Goal: Task Accomplishment & Management: Complete application form

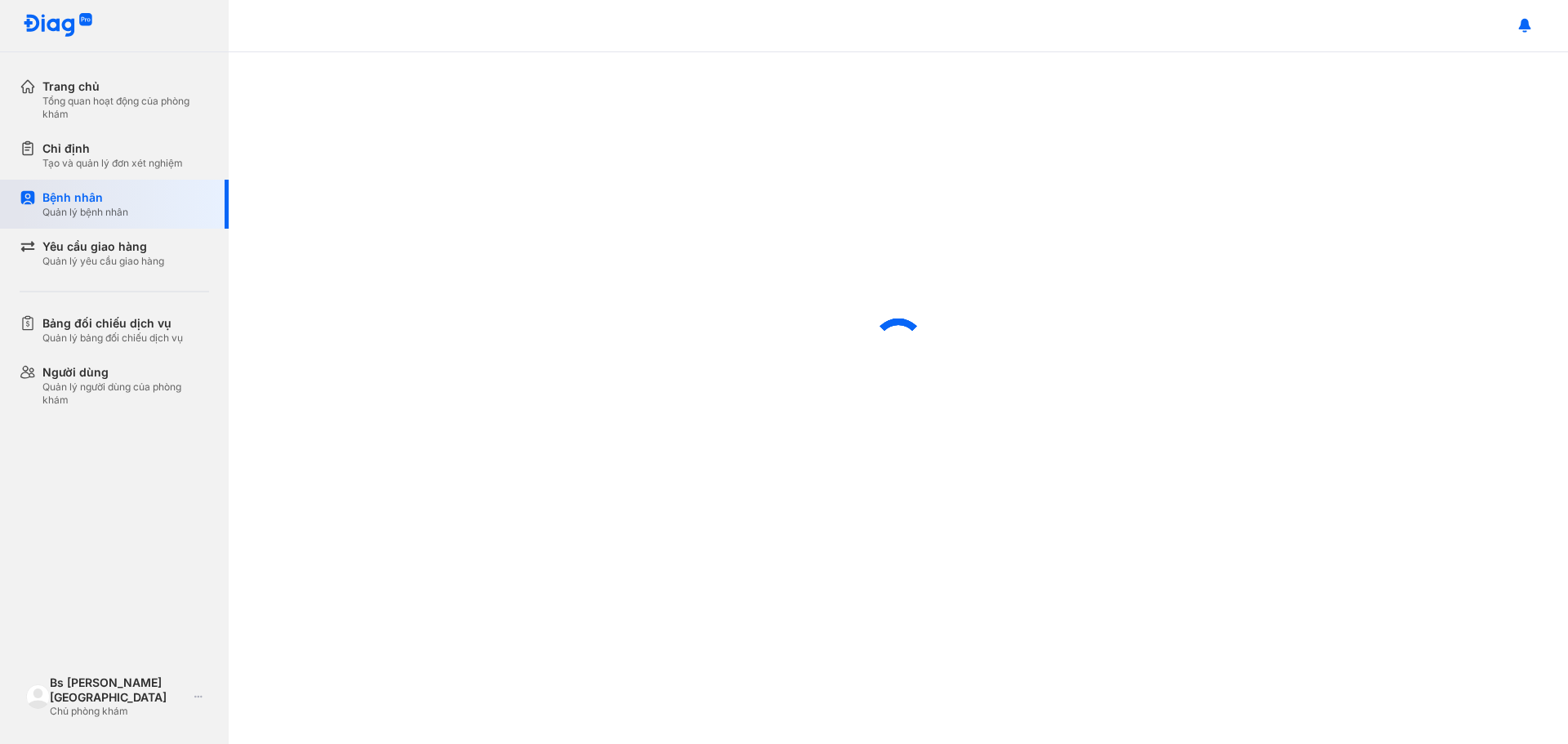
click at [72, 195] on div "Bệnh nhân" at bounding box center [85, 197] width 86 height 16
click at [71, 195] on div "Bệnh nhân" at bounding box center [85, 197] width 86 height 16
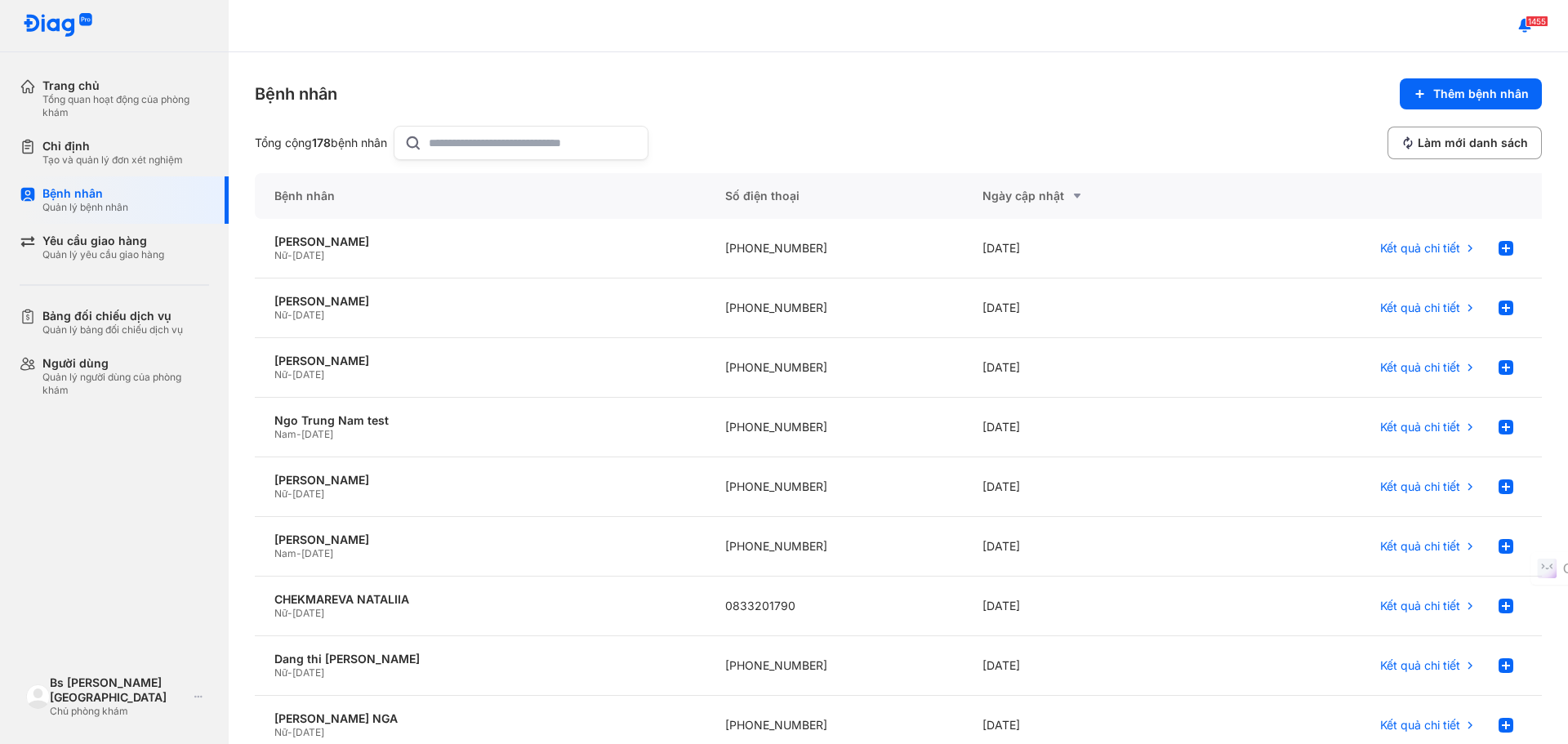
click at [1422, 76] on div "Bệnh nhân Thêm bệnh nhân Tổng cộng 178 bệnh nhân Làm mới danh sách Bệnh nhân Số…" at bounding box center [898, 398] width 1339 height 692
click at [1435, 88] on span "Thêm bệnh nhân" at bounding box center [1480, 94] width 96 height 14
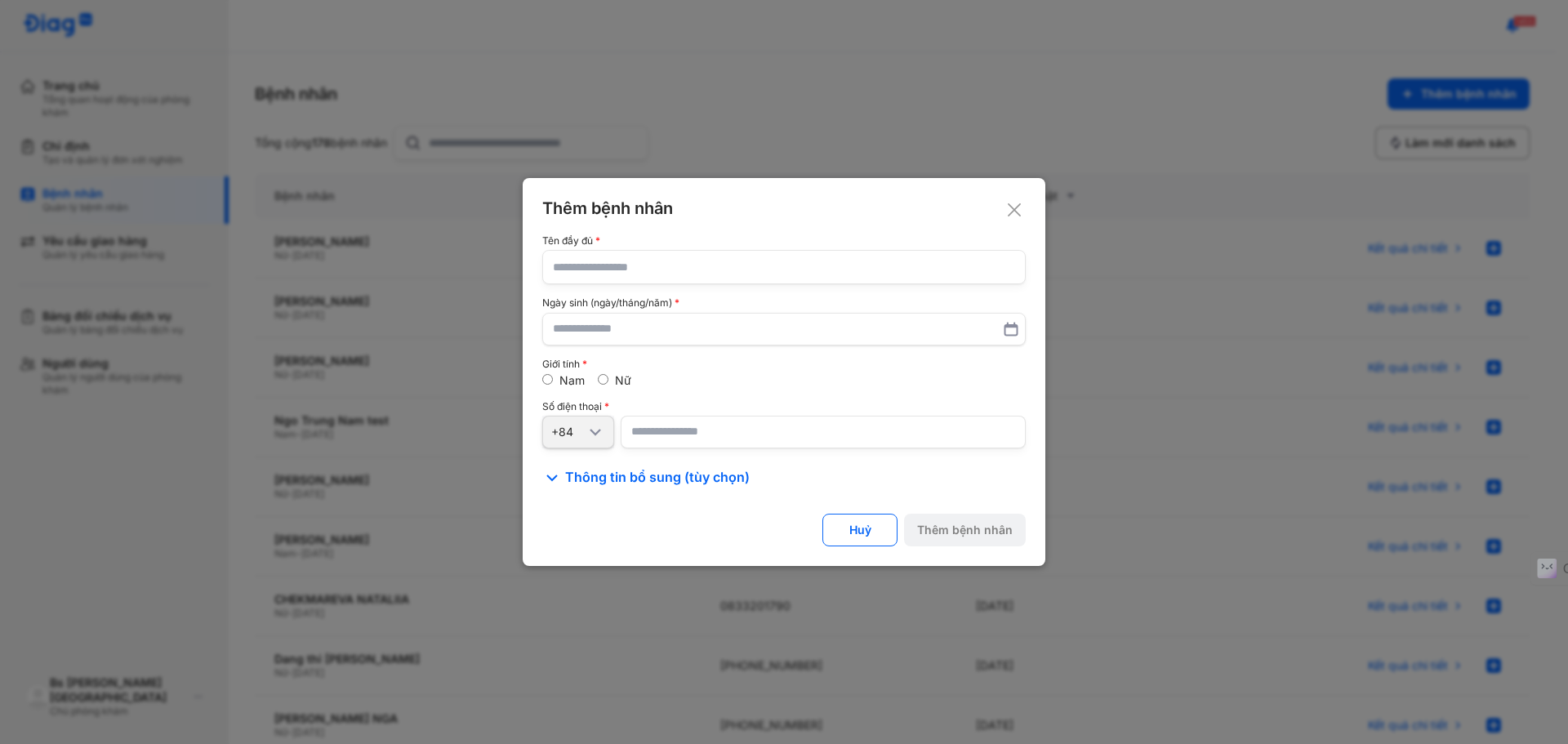
click at [718, 264] on input "text" at bounding box center [784, 267] width 462 height 32
paste input "**********"
type input "**********"
click at [718, 326] on input "text" at bounding box center [784, 329] width 462 height 30
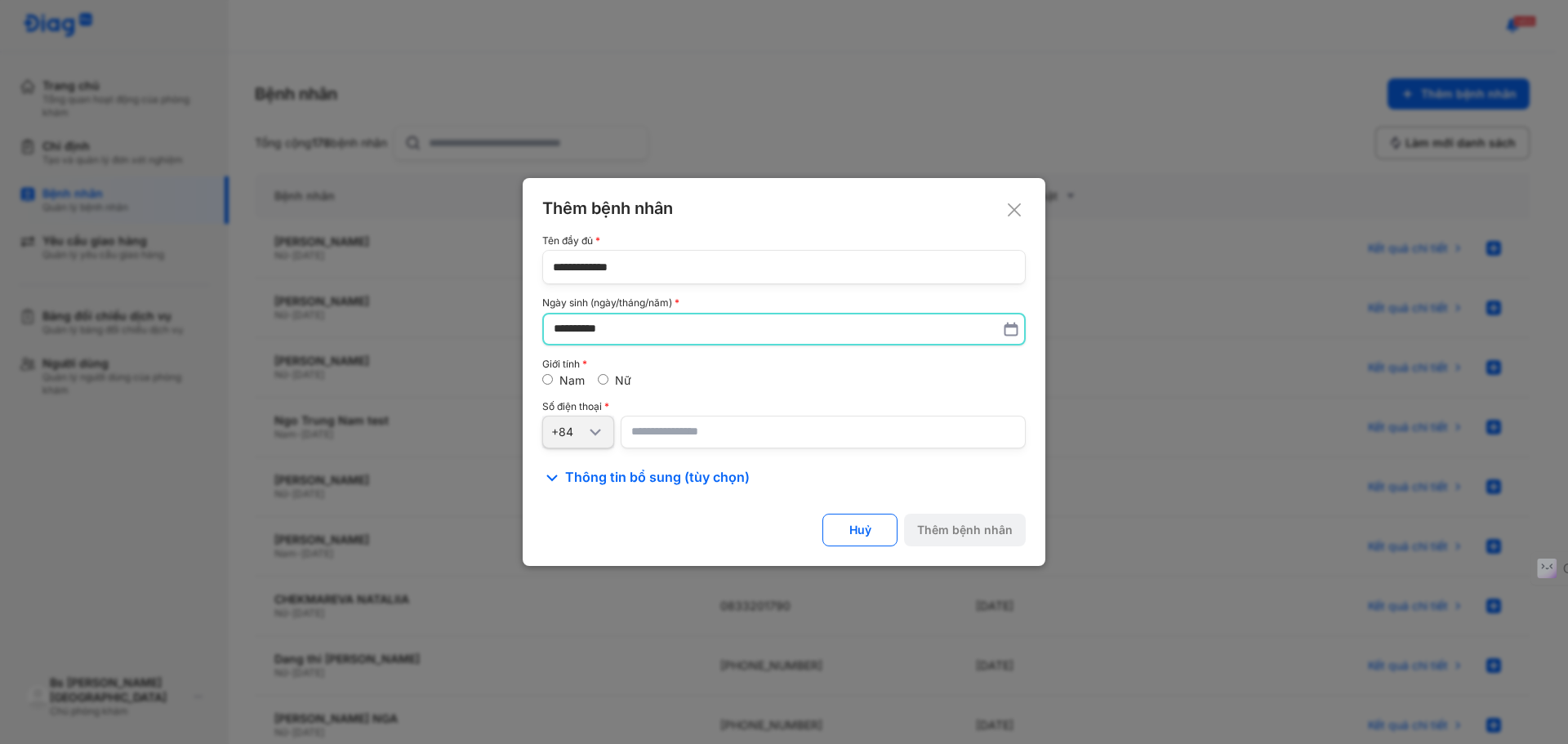
type input "**********"
click at [609, 376] on div "Nữ" at bounding box center [614, 380] width 33 height 14
click at [658, 428] on input "number" at bounding box center [823, 432] width 405 height 32
paste input "**********"
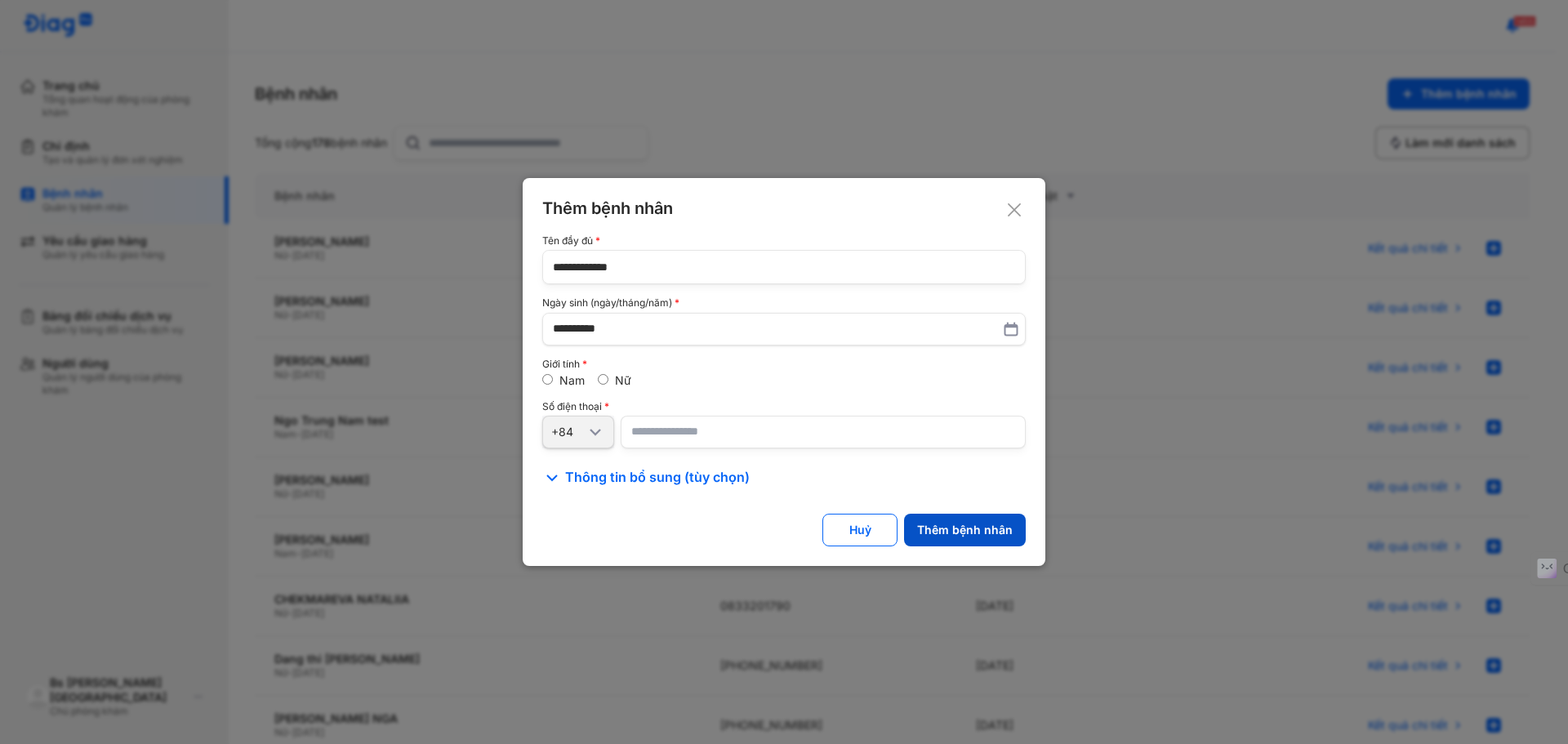
type input "**********"
click at [1008, 532] on div "Thêm bệnh nhân" at bounding box center [964, 530] width 96 height 14
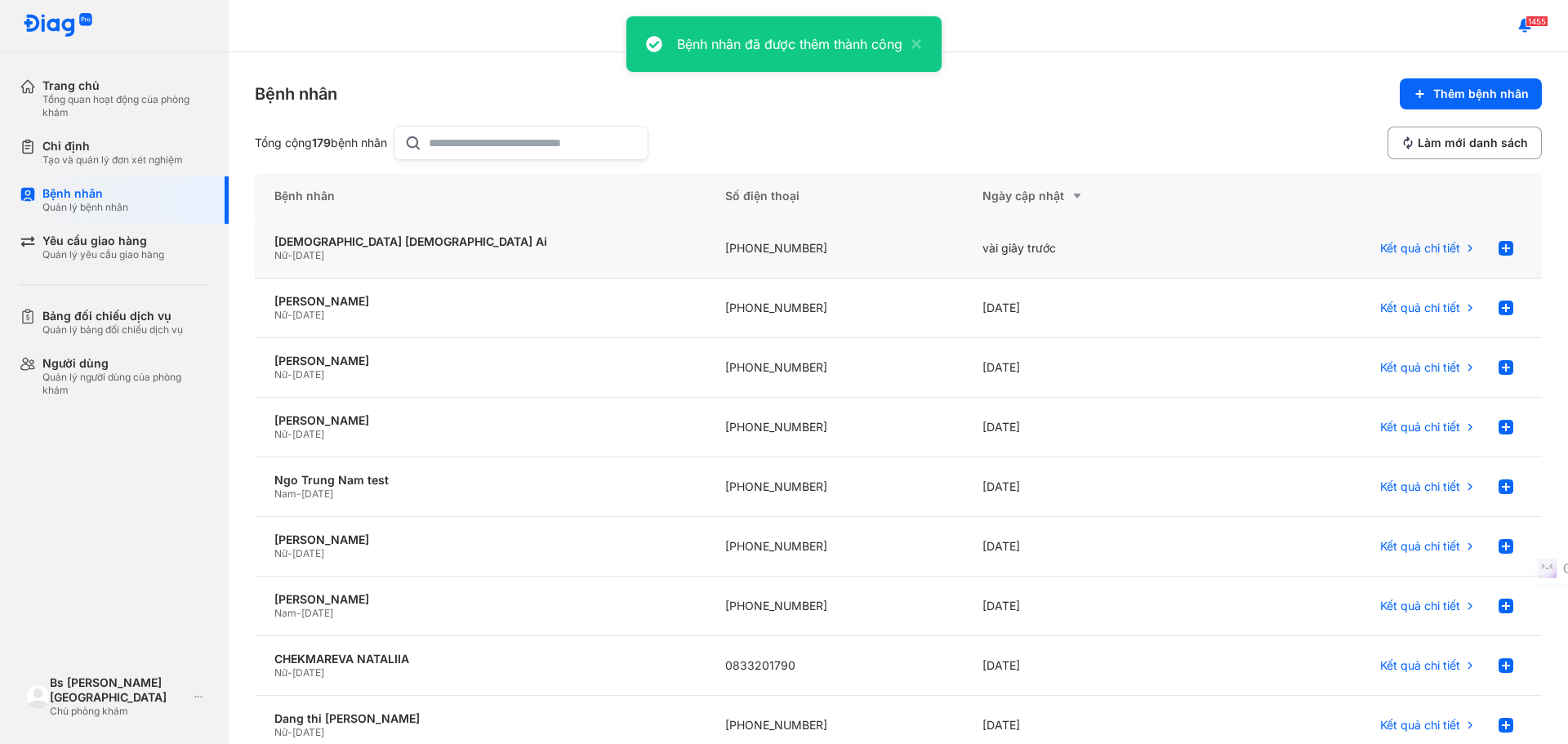
click at [370, 249] on div "Nữ - 14/03/1996" at bounding box center [479, 255] width 411 height 13
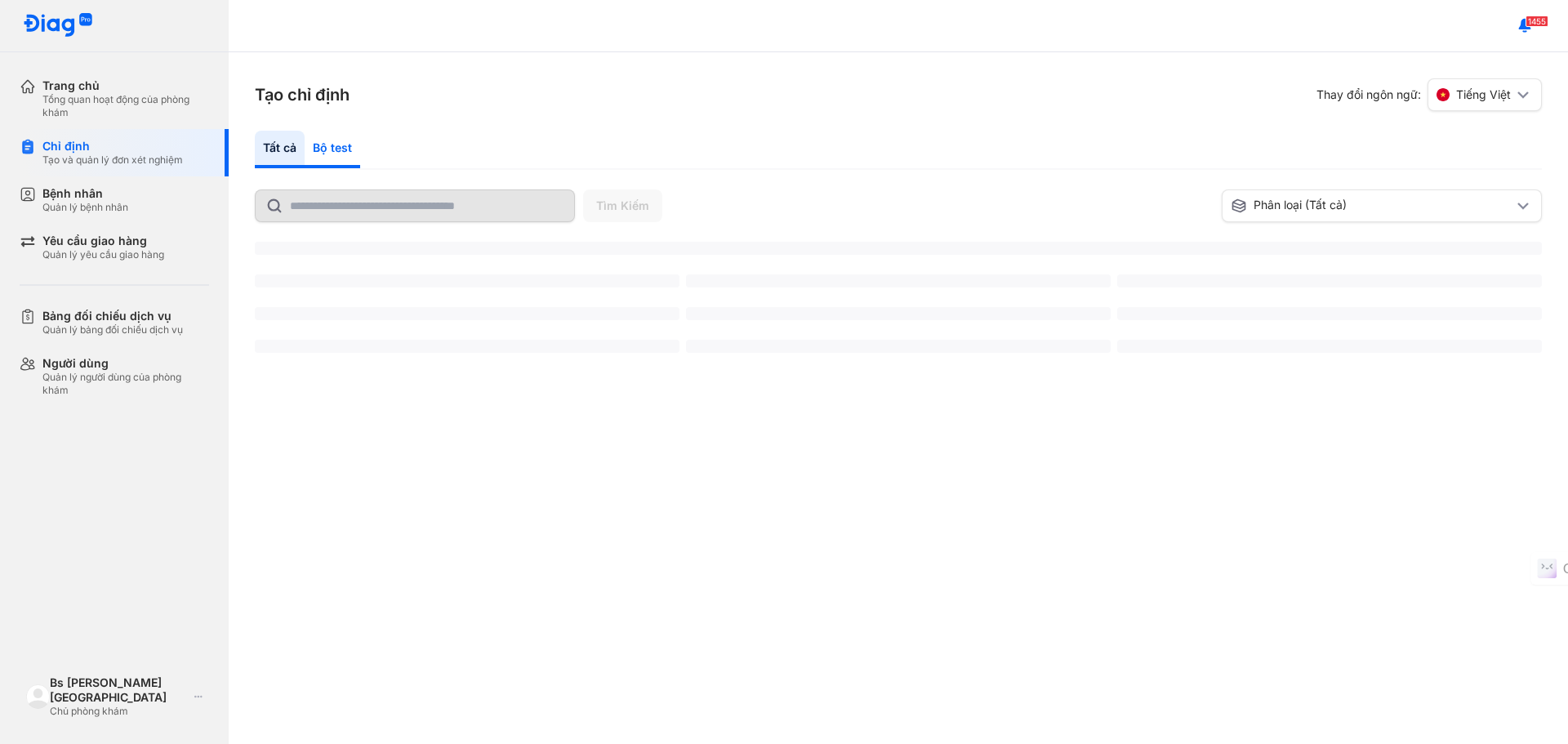
click at [345, 143] on div "Bộ test" at bounding box center [332, 150] width 56 height 38
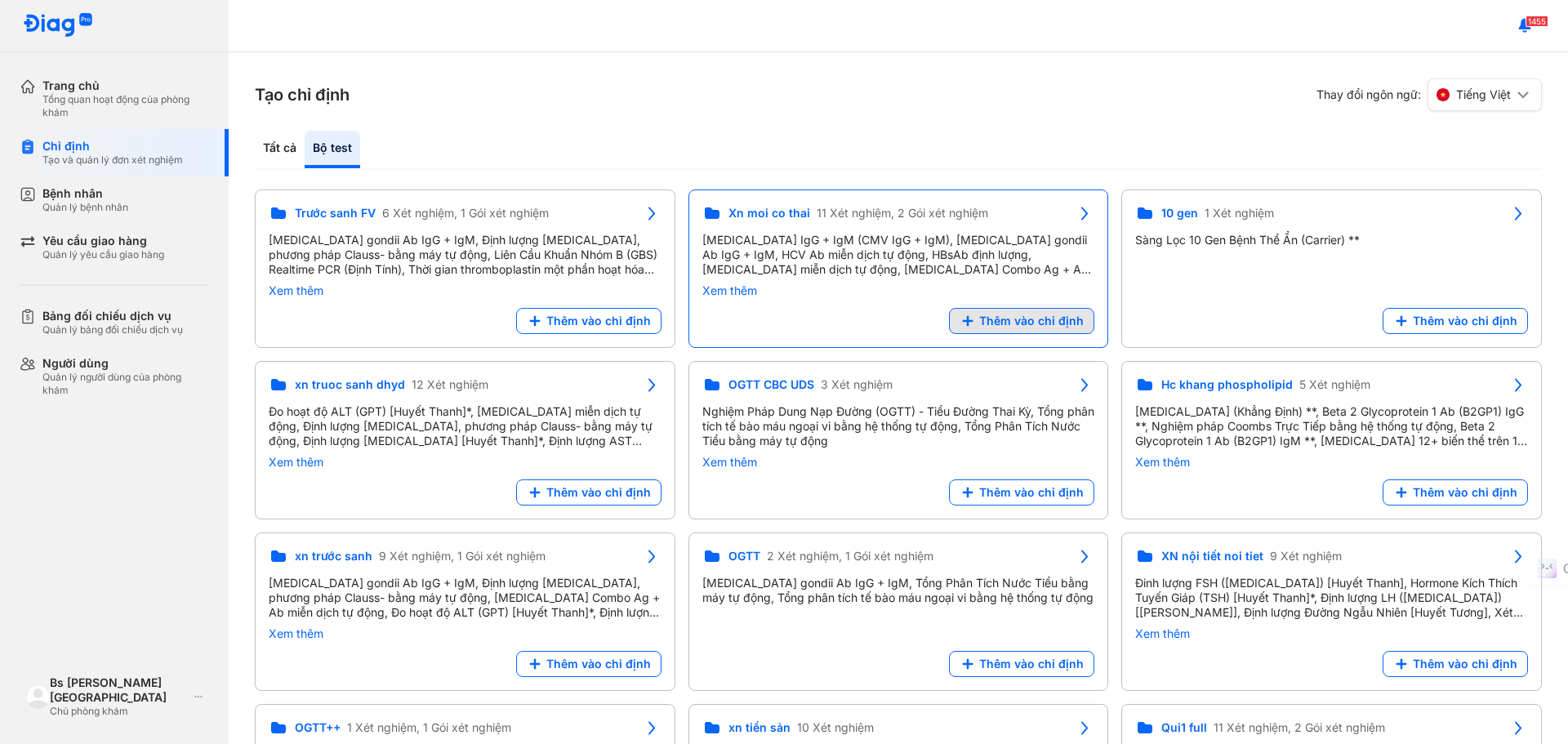
click at [1006, 314] on span "Thêm vào chỉ định" at bounding box center [1031, 321] width 105 height 14
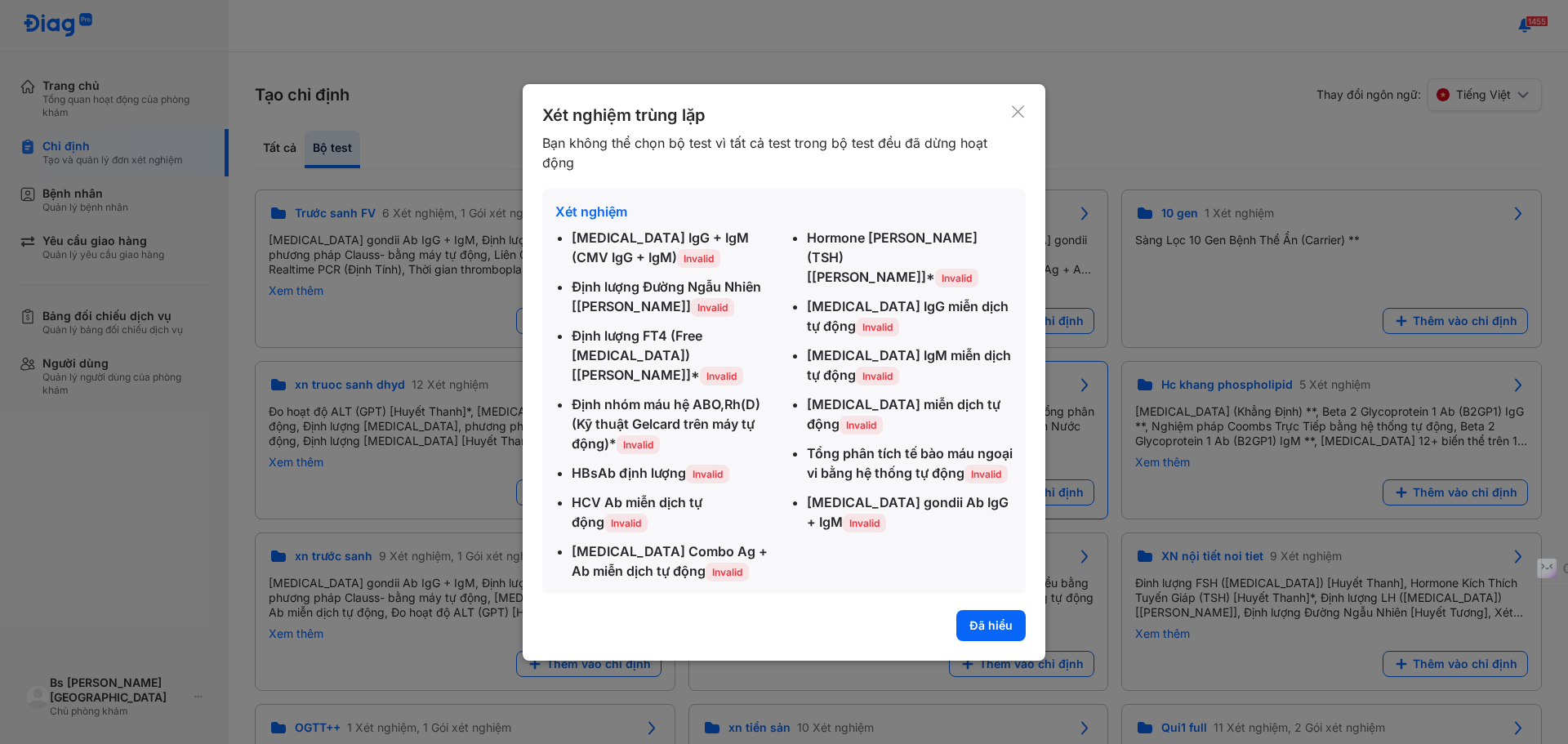
click at [994, 621] on button "Đã hiểu" at bounding box center [990, 626] width 69 height 31
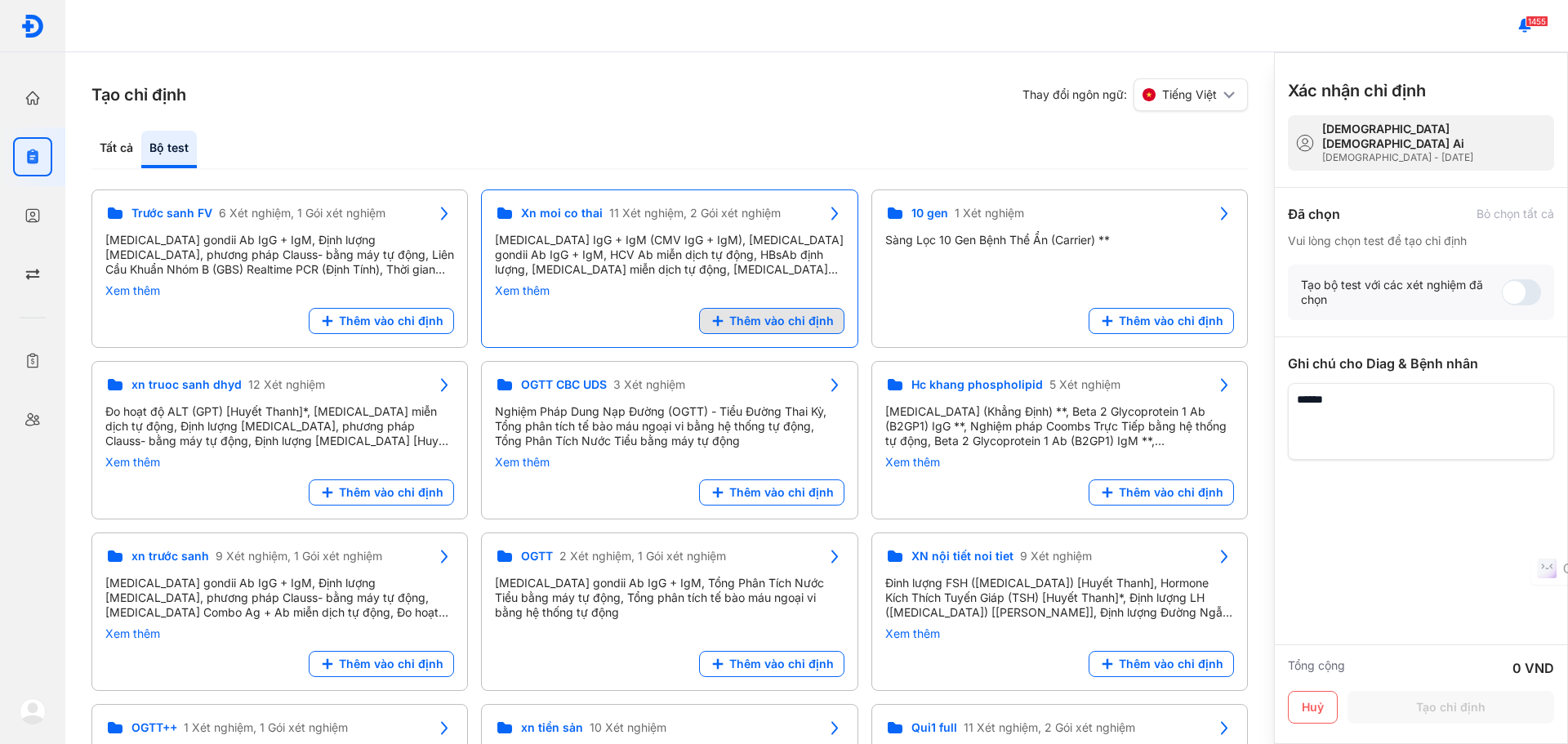
click at [767, 319] on span "Thêm vào chỉ định" at bounding box center [781, 321] width 105 height 14
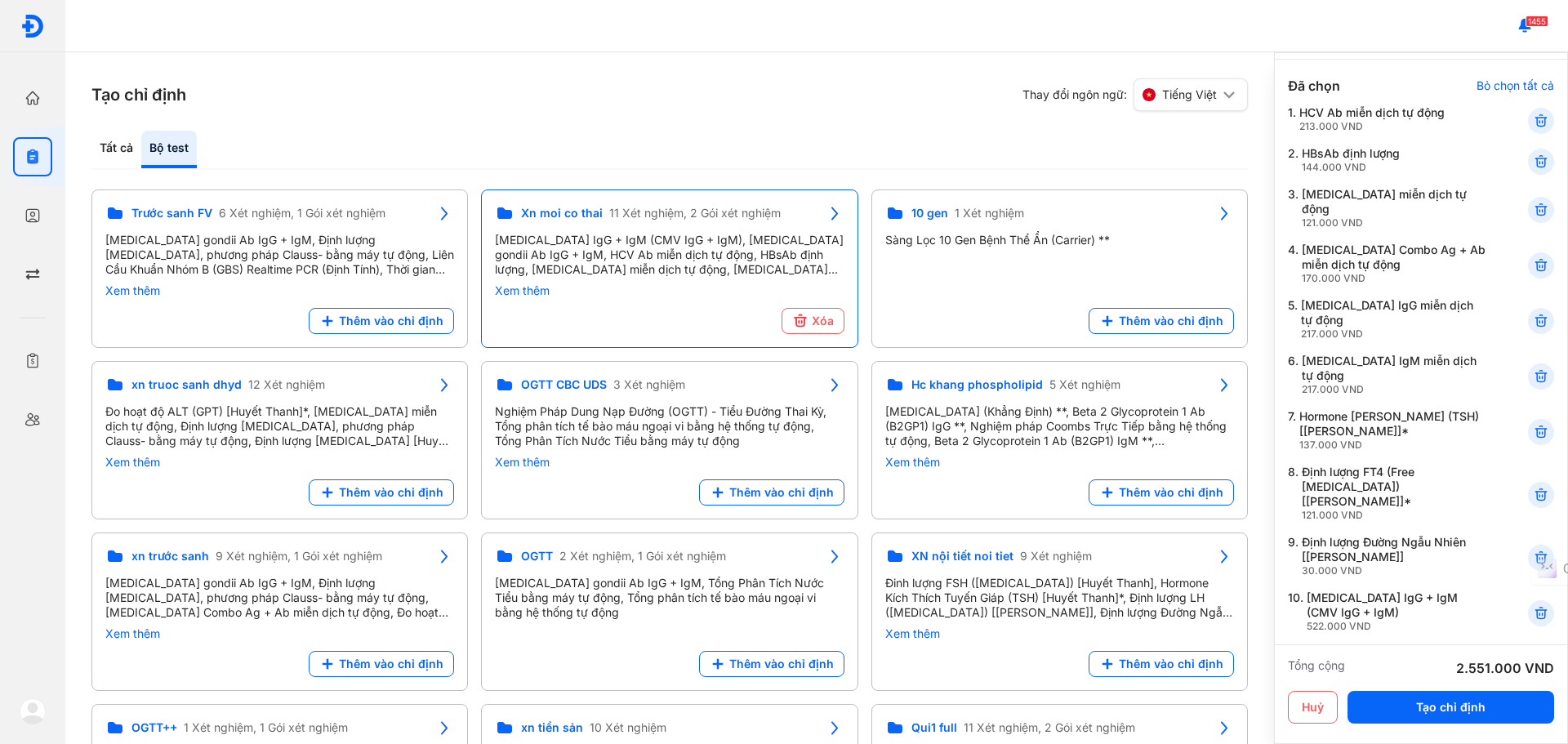
scroll to position [163, 0]
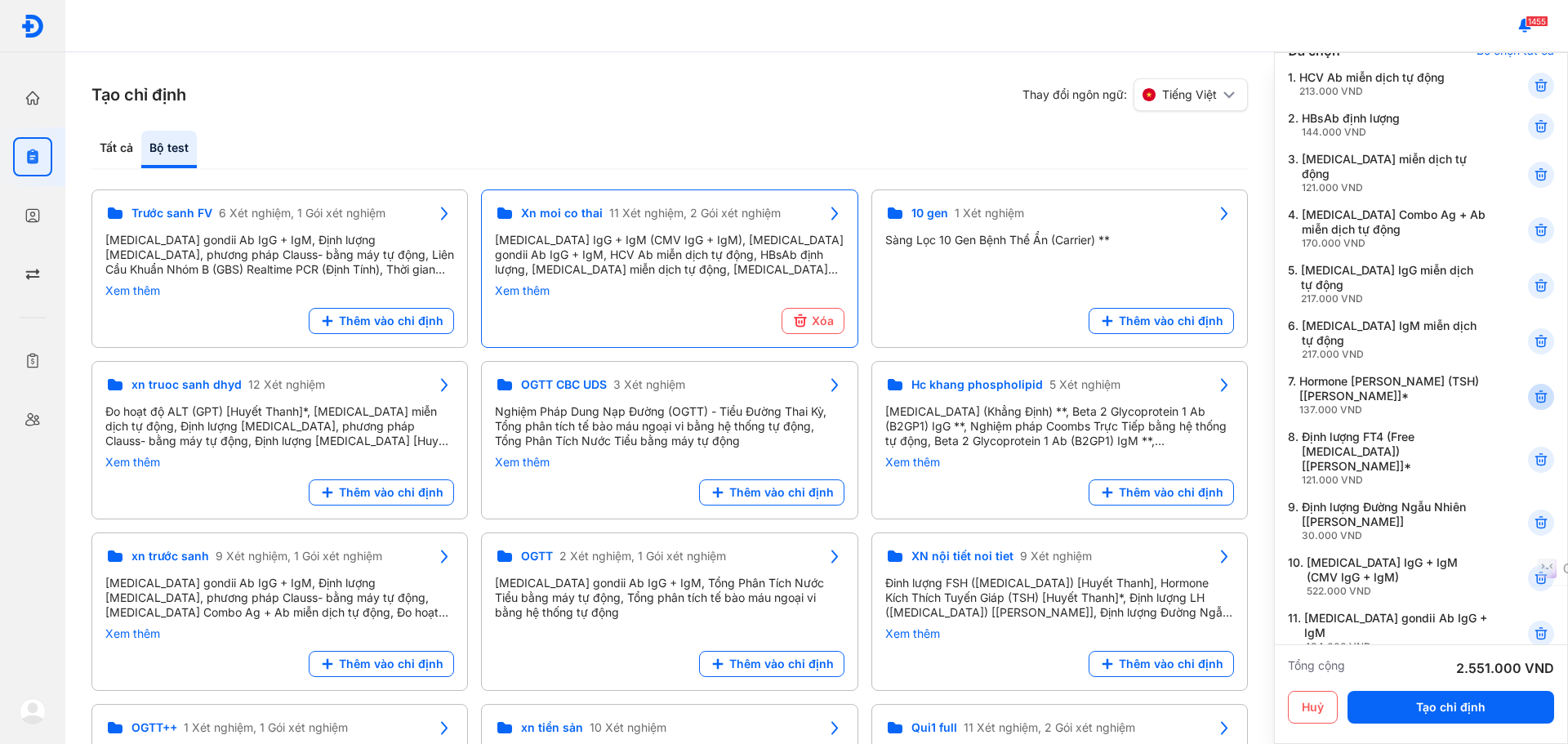
click at [1532, 389] on icon at bounding box center [1540, 397] width 16 height 16
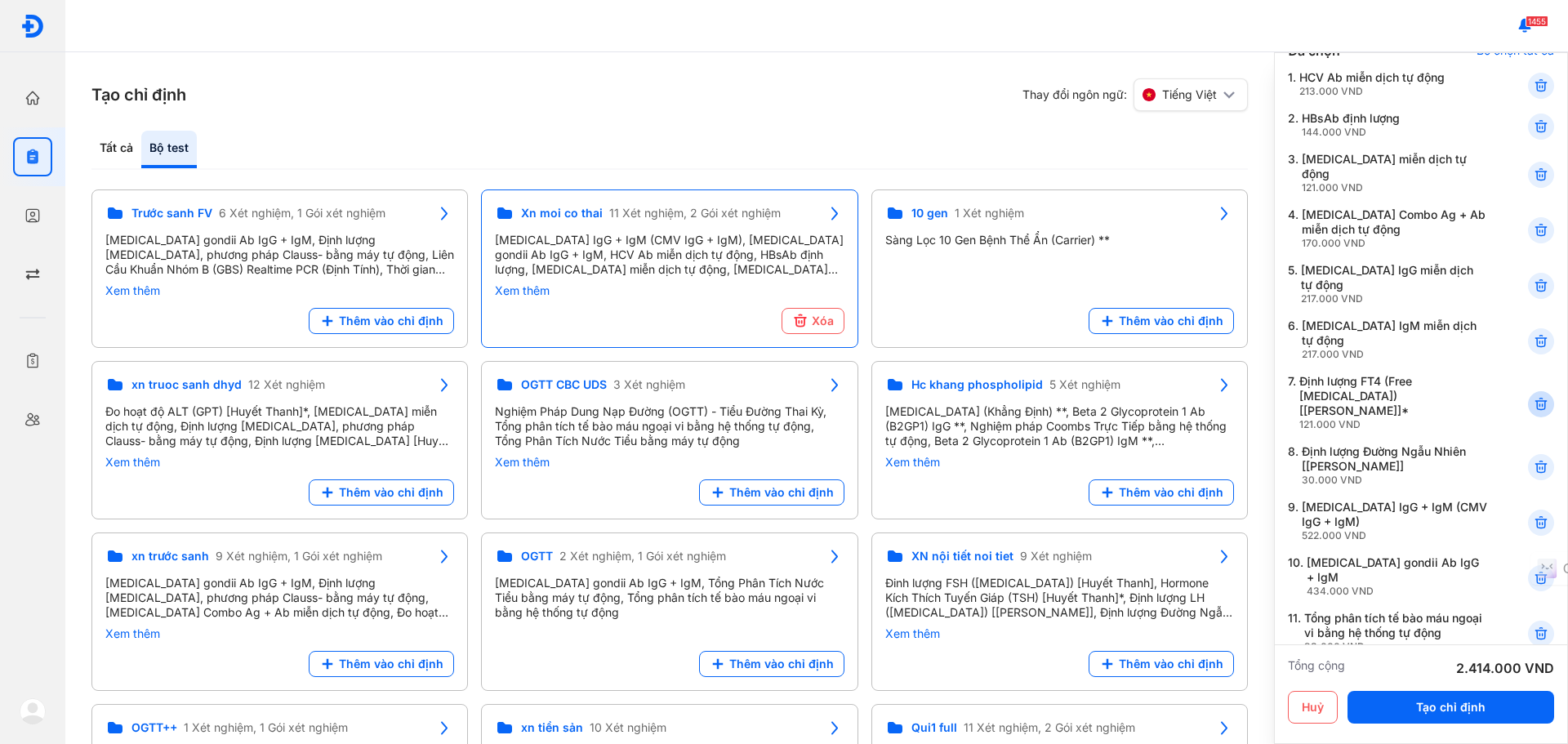
click at [1532, 396] on icon at bounding box center [1540, 404] width 16 height 16
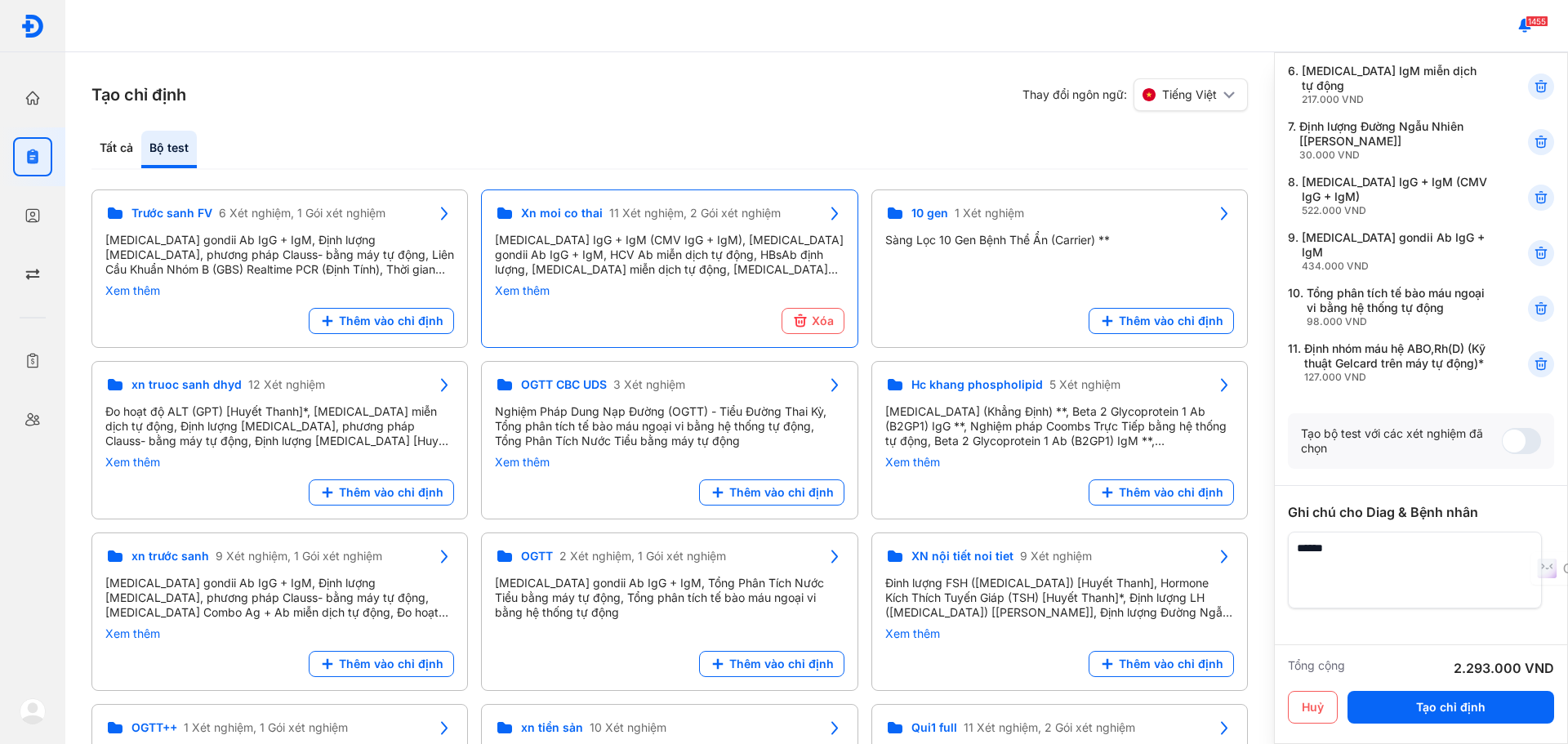
scroll to position [420, 0]
drag, startPoint x: 1480, startPoint y: 710, endPoint x: 1462, endPoint y: 691, distance: 26.2
click at [1480, 710] on button "Tạo chỉ định" at bounding box center [1451, 707] width 207 height 32
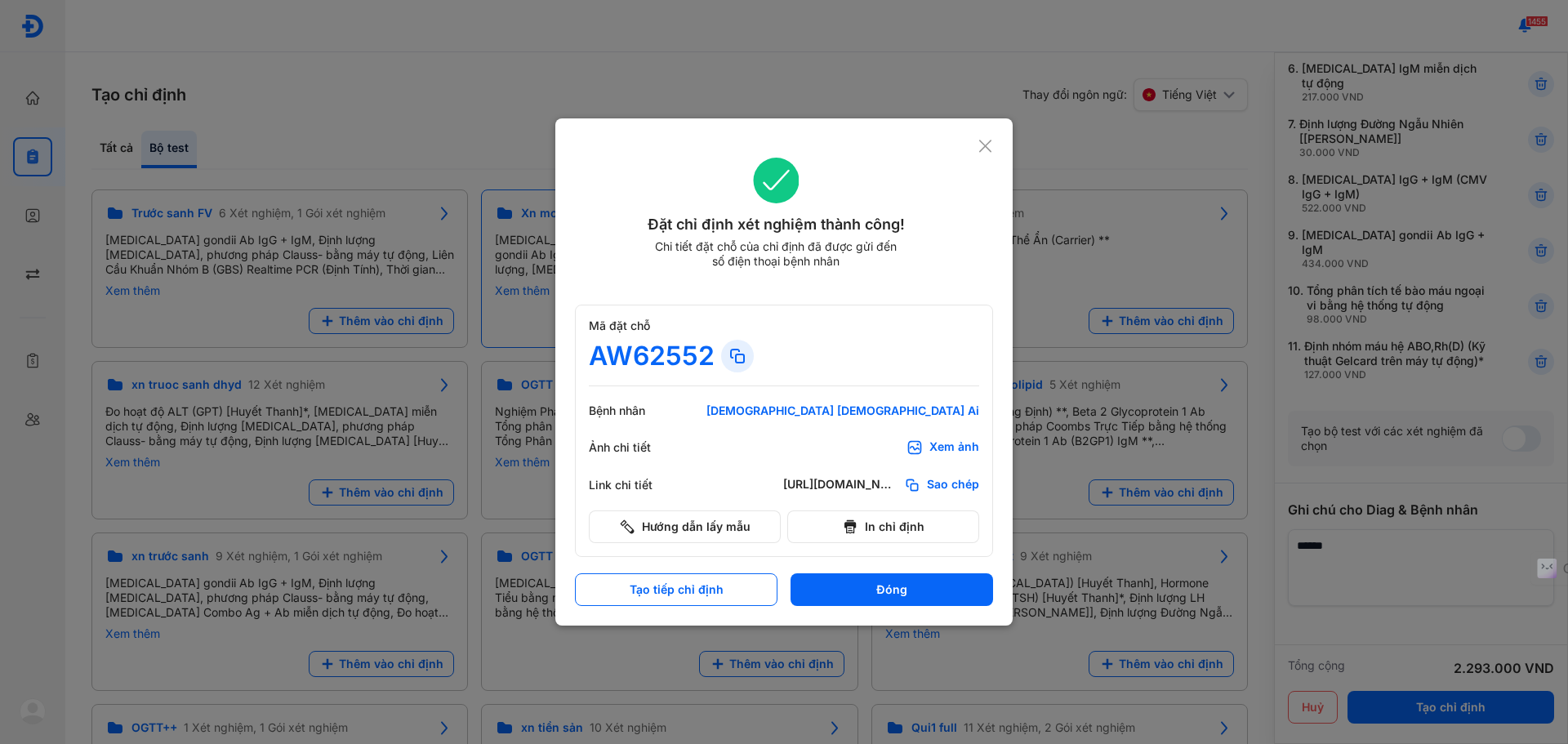
click at [975, 245] on div "Đặt chỉ định xét nghiệm thành công! Chi tiết đặt chỗ của chỉ định đã được gửi đ…" at bounding box center [776, 223] width 402 height 131
click at [938, 591] on button "Đóng" at bounding box center [892, 590] width 202 height 32
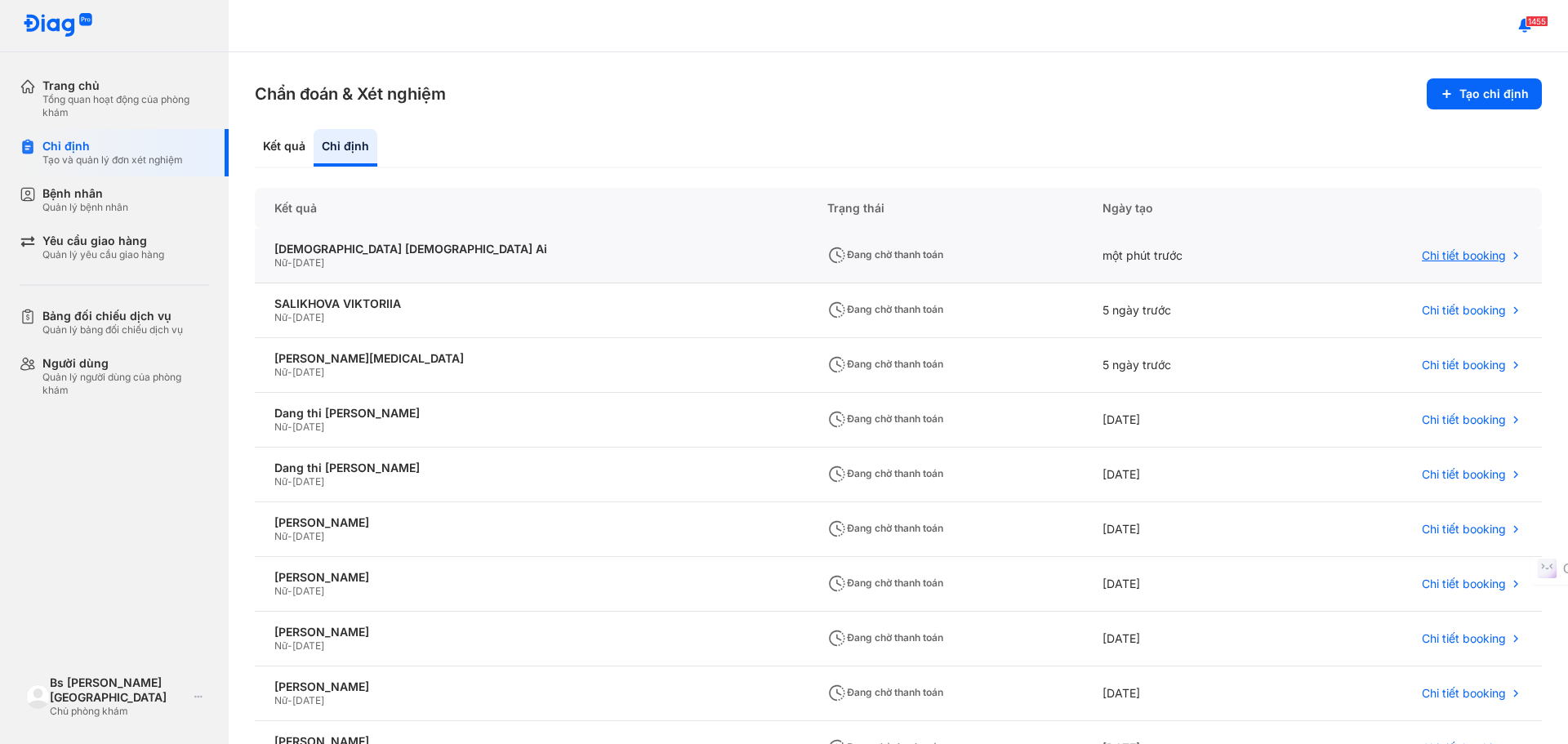
click at [1484, 265] on div "Chi tiết booking" at bounding box center [1417, 255] width 247 height 55
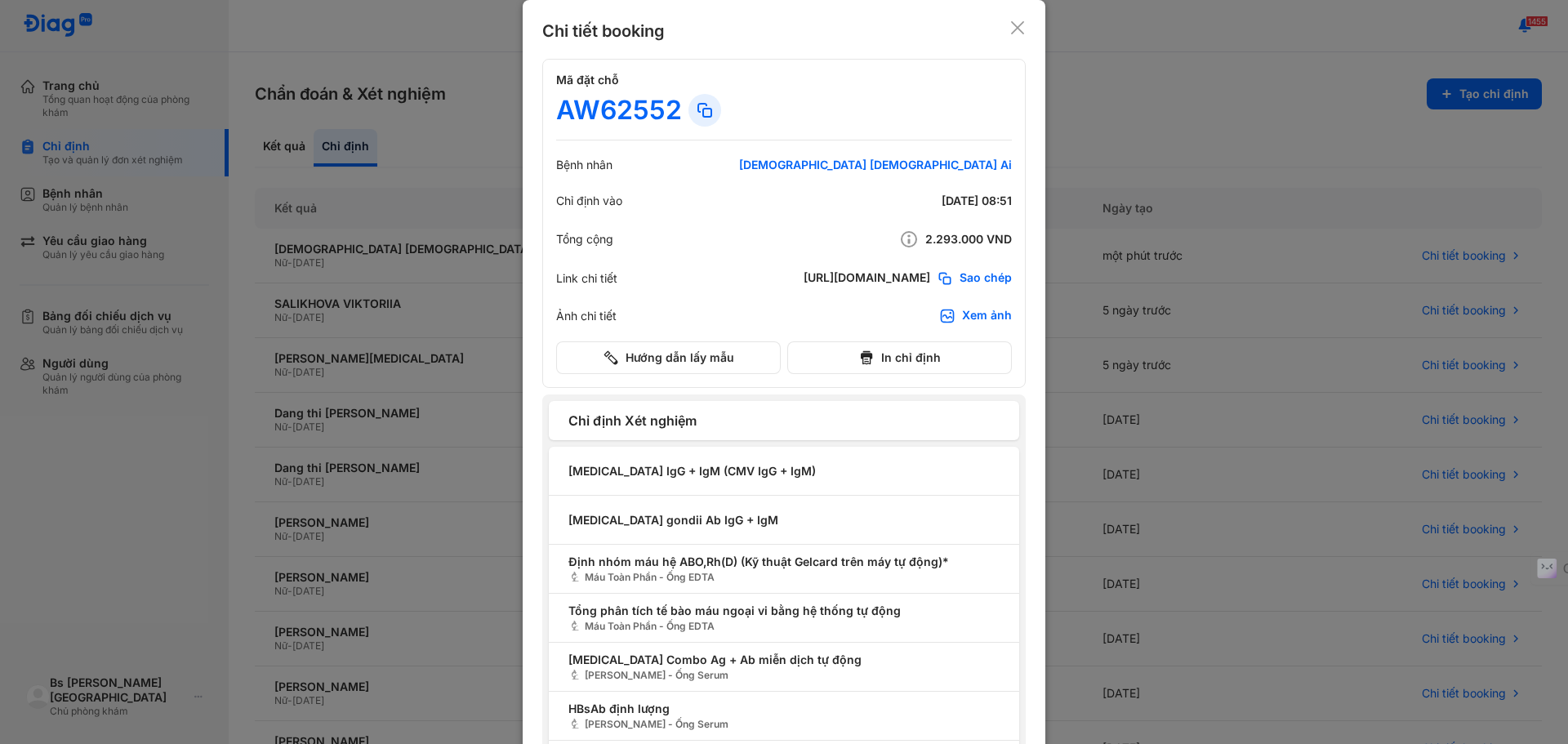
scroll to position [82, 0]
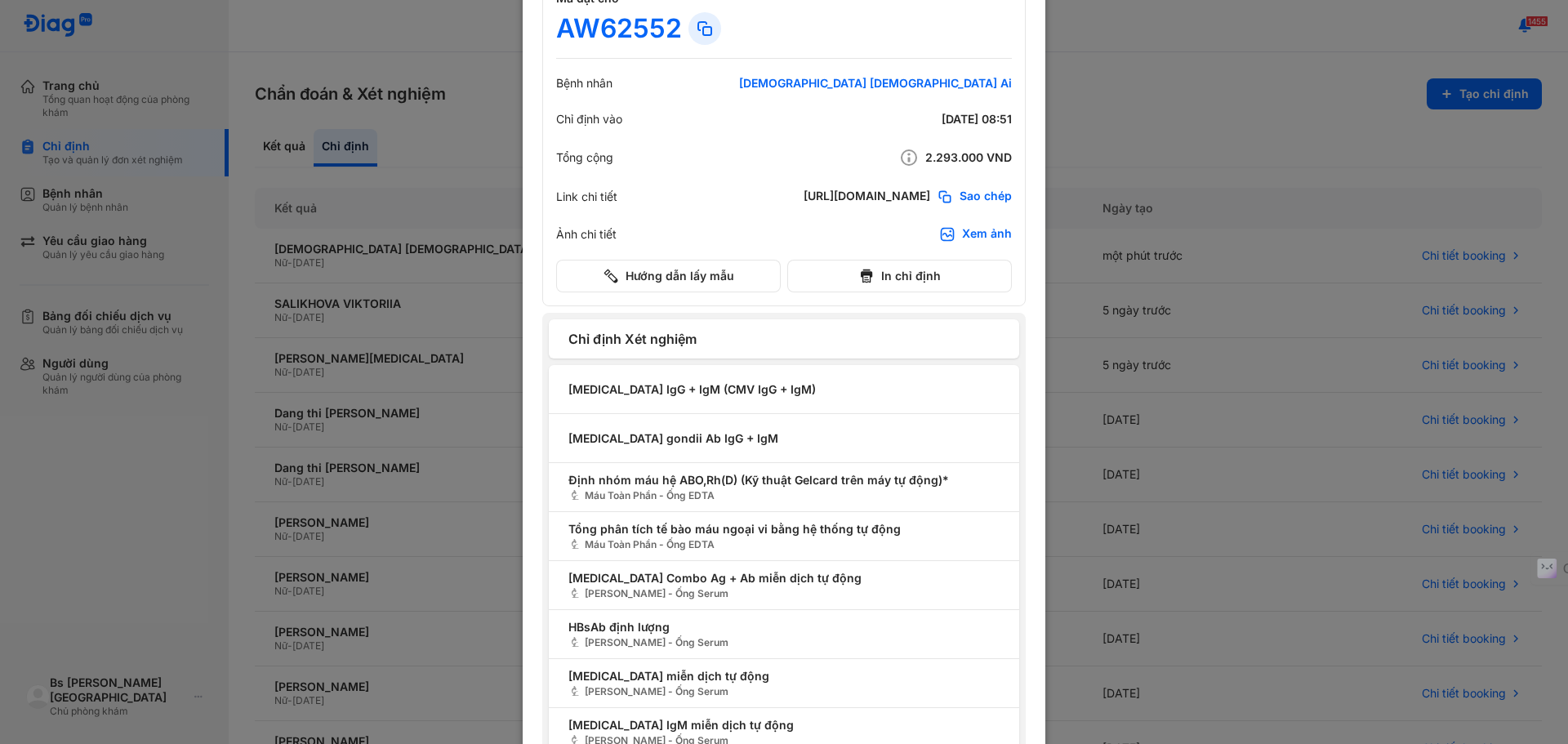
click at [978, 234] on div "Xem ảnh" at bounding box center [986, 234] width 50 height 16
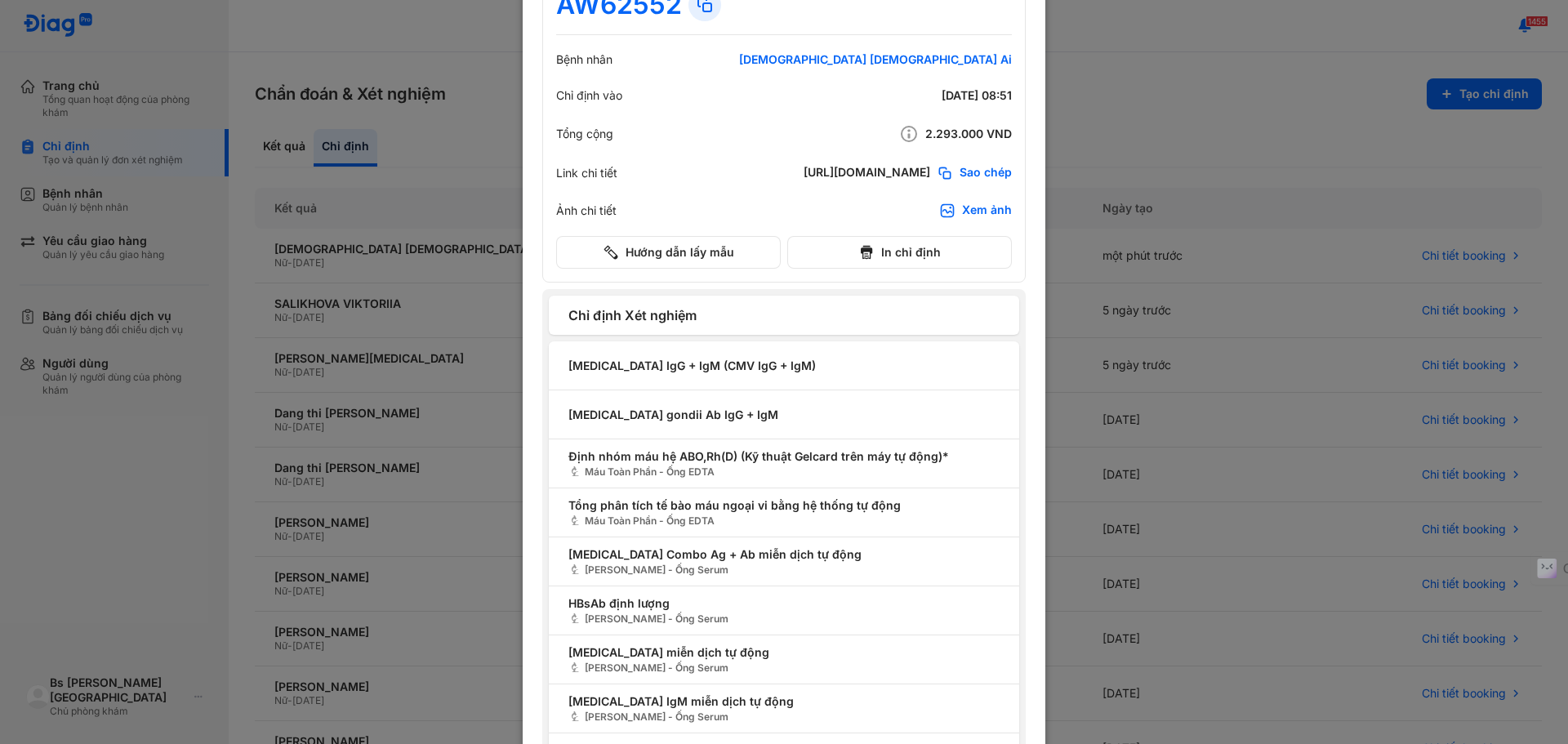
scroll to position [0, 0]
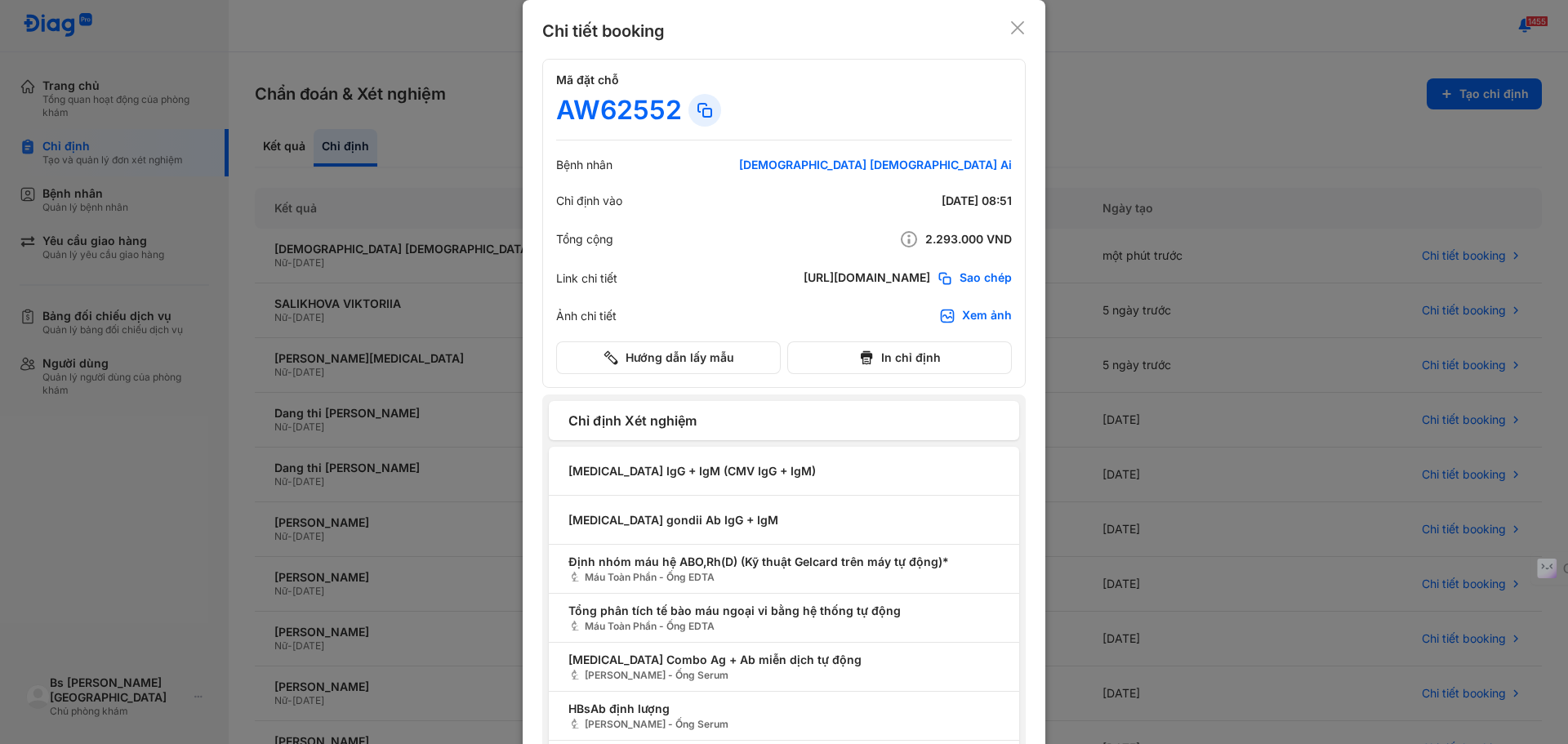
click at [1009, 28] on icon at bounding box center [1017, 28] width 16 height 16
